Goal: Information Seeking & Learning: Learn about a topic

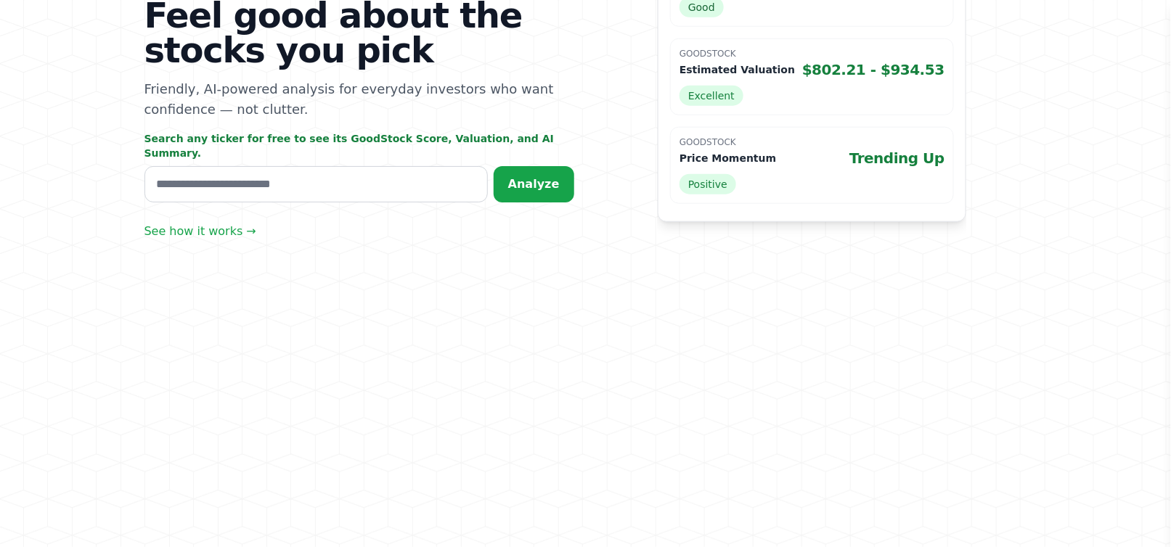
scroll to position [508, 0]
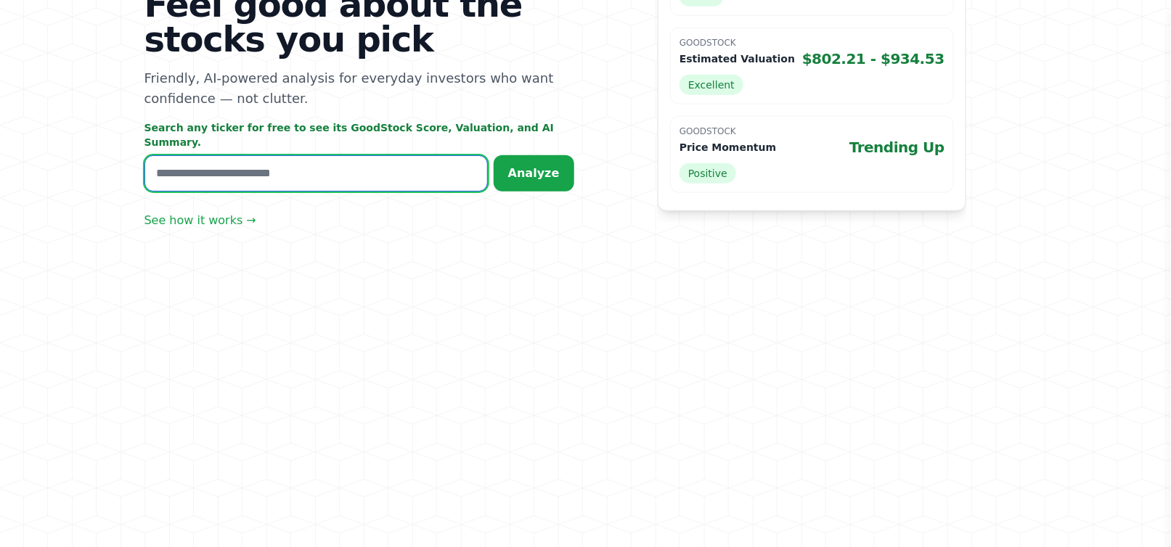
click at [264, 192] on input "text" at bounding box center [315, 173] width 343 height 36
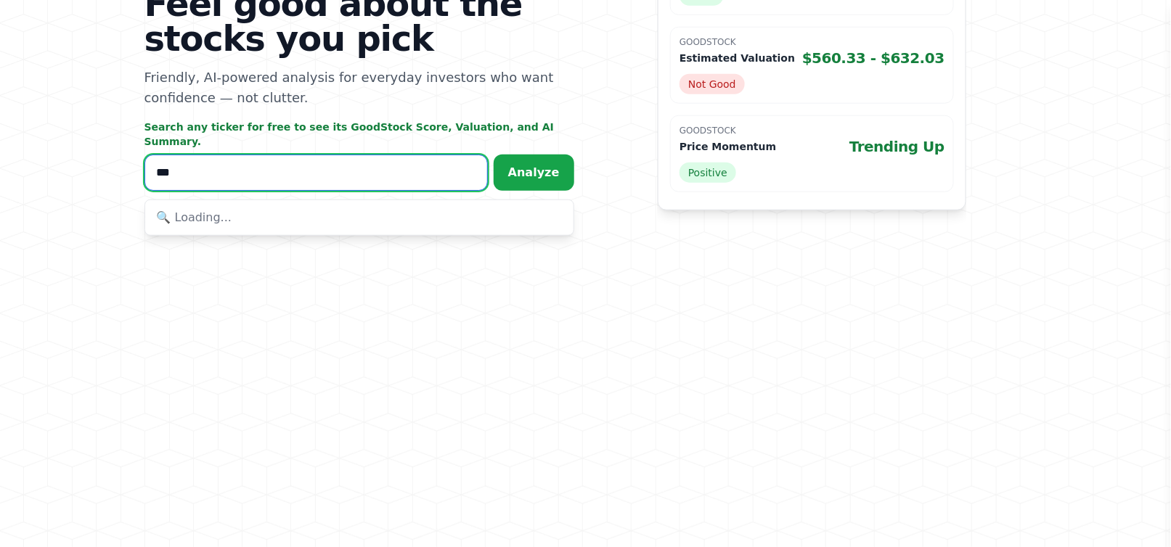
scroll to position [465, 0]
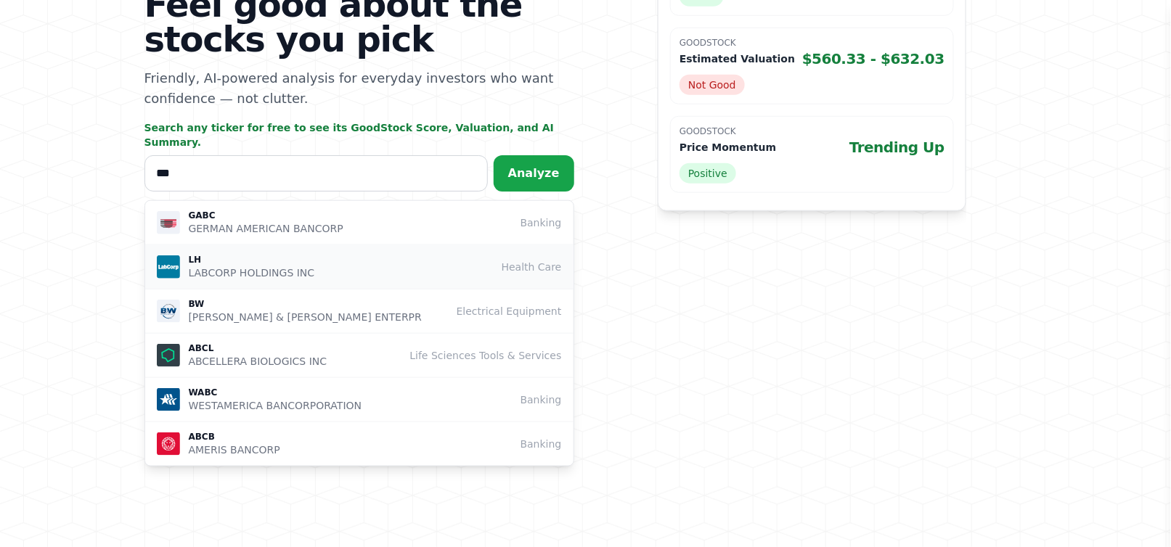
click at [267, 280] on p "LABCORP HOLDINGS INC" at bounding box center [252, 273] width 126 height 15
type input "**"
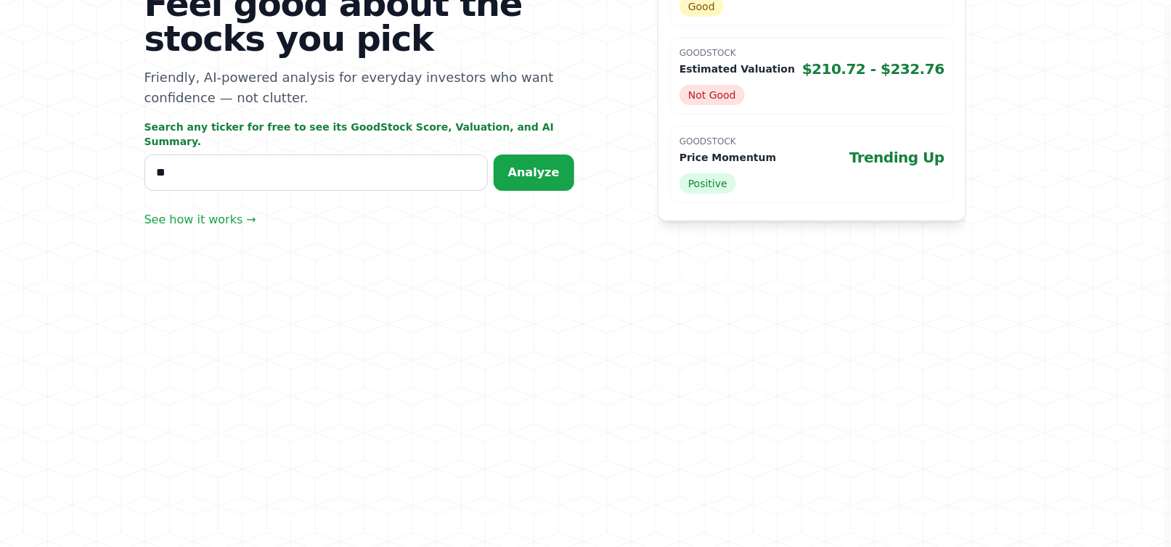
scroll to position [454, 0]
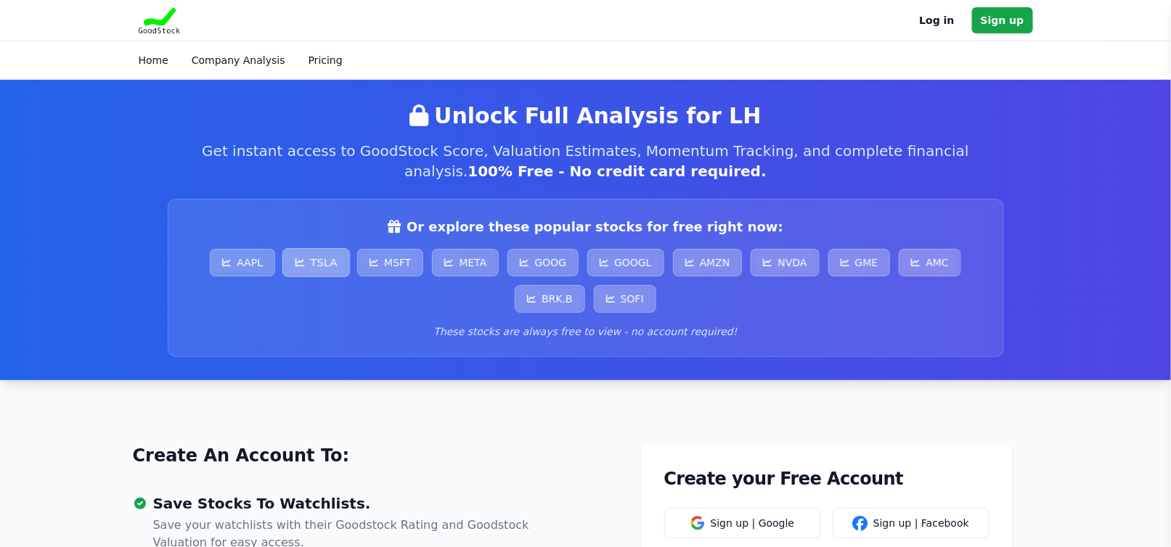
click at [311, 277] on link "TSLA" at bounding box center [316, 262] width 68 height 29
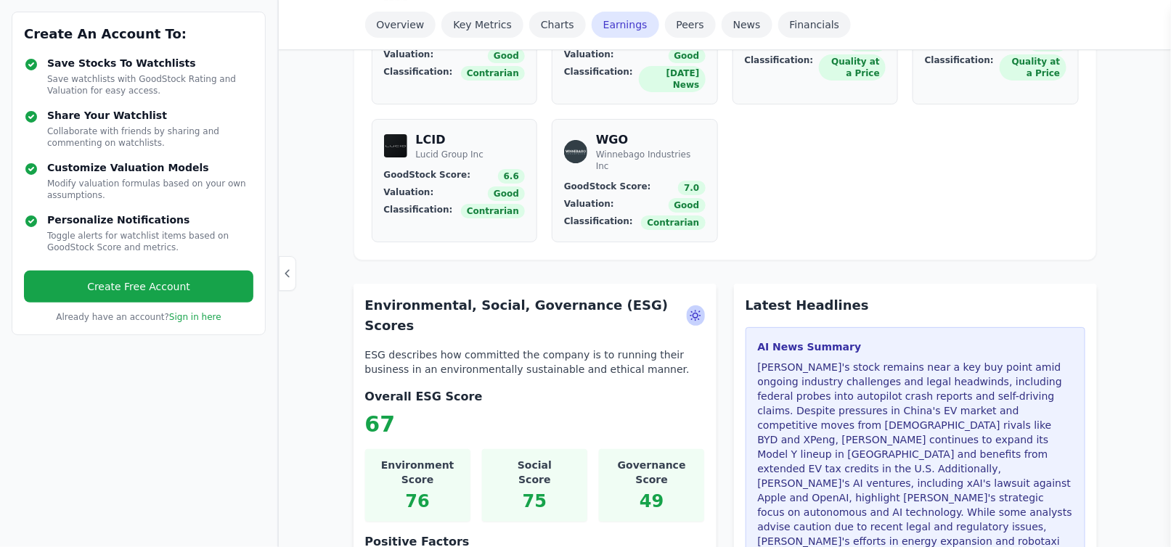
scroll to position [1524, 0]
